Goal: Task Accomplishment & Management: Manage account settings

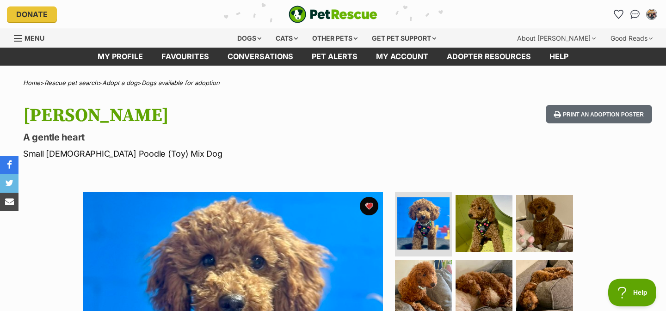
click at [254, 60] on link "Conversations" at bounding box center [260, 57] width 84 height 18
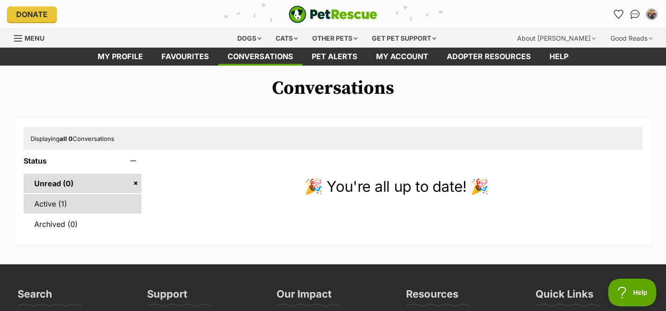
click at [87, 198] on link "Active (1)" at bounding box center [83, 203] width 118 height 19
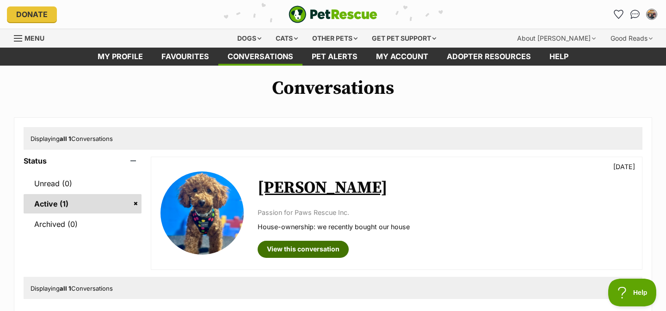
click at [313, 247] on link "View this conversation" at bounding box center [303, 249] width 91 height 17
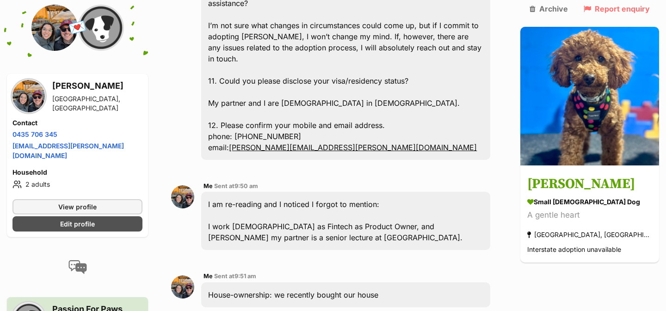
scroll to position [1153, 0]
click at [138, 217] on link "Edit profile" at bounding box center [77, 224] width 130 height 15
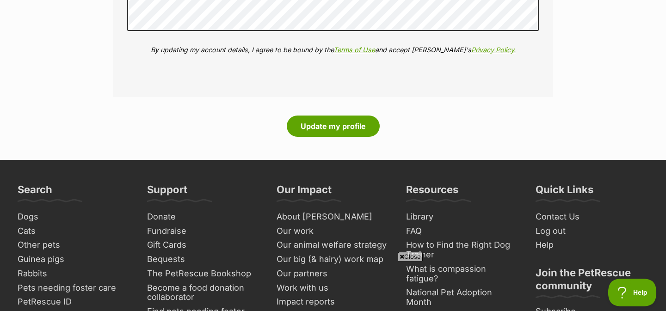
scroll to position [1387, 0]
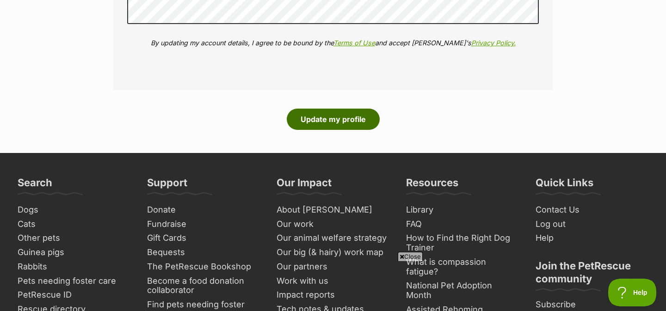
click at [353, 116] on button "Update my profile" at bounding box center [333, 119] width 93 height 21
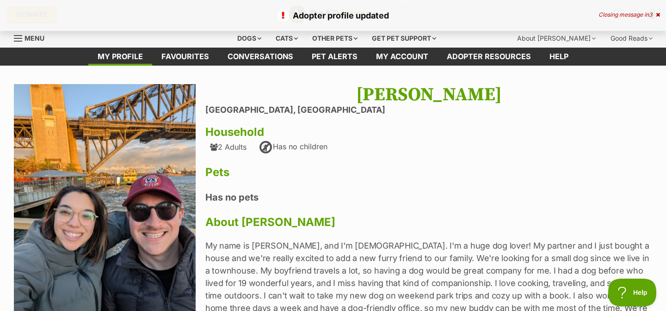
click at [286, 22] on div "Adopter profile updated Closing message in 3" at bounding box center [333, 15] width 666 height 31
click at [277, 68] on main "Adopter profile updated Closing message in 1 Next Prev 1 [PERSON_NAME] [GEOGRAP…" at bounding box center [333, 236] width 666 height 340
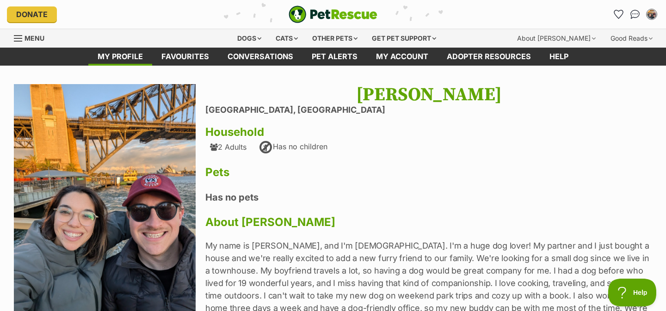
click at [275, 68] on main "Next Prev 1 [PERSON_NAME] [GEOGRAPHIC_DATA], [GEOGRAPHIC_DATA] Household 2 Adul…" at bounding box center [333, 236] width 666 height 340
click at [266, 58] on link "Conversations" at bounding box center [260, 57] width 84 height 18
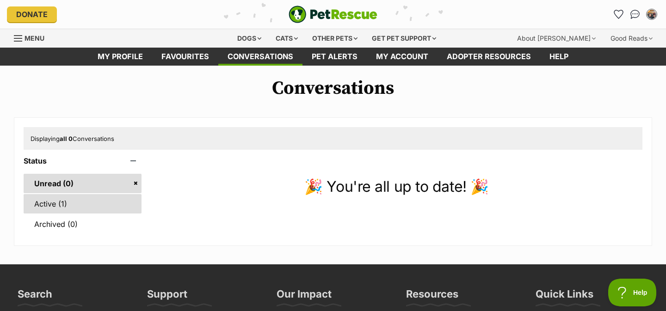
click at [80, 209] on link "Active (1)" at bounding box center [83, 203] width 118 height 19
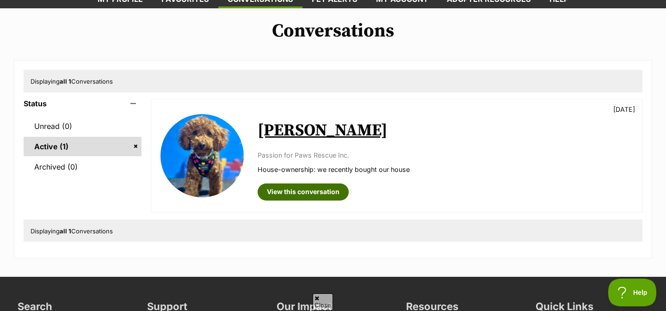
click at [306, 190] on link "View this conversation" at bounding box center [303, 192] width 91 height 17
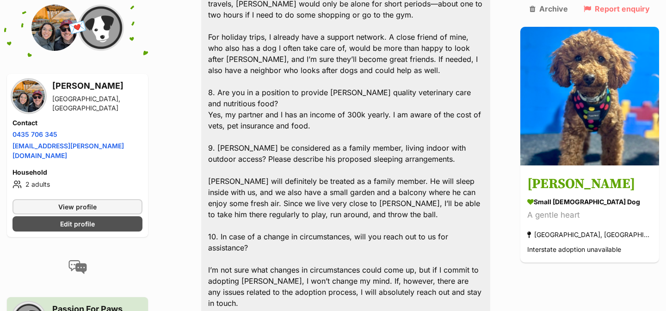
scroll to position [610, 0]
